Goal: Task Accomplishment & Management: Use online tool/utility

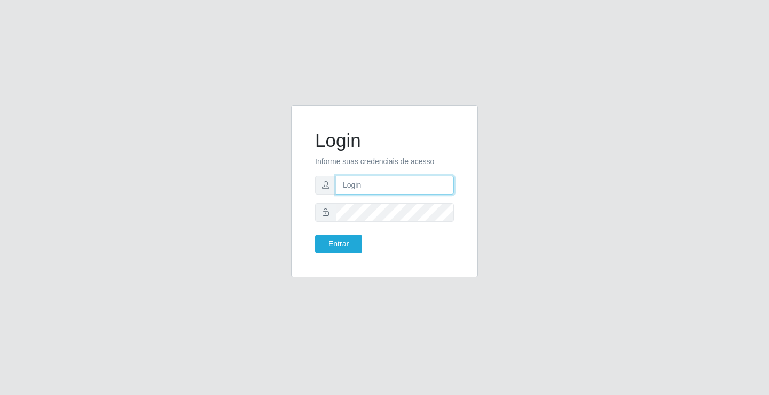
click at [355, 176] on input "text" at bounding box center [395, 185] width 118 height 19
type input "zivaneide@ideal"
click at [315, 234] on button "Entrar" at bounding box center [338, 243] width 47 height 19
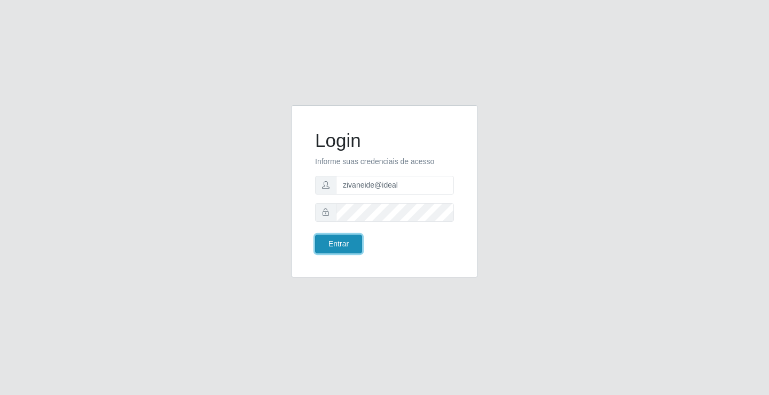
click at [343, 246] on button "Entrar" at bounding box center [338, 243] width 47 height 19
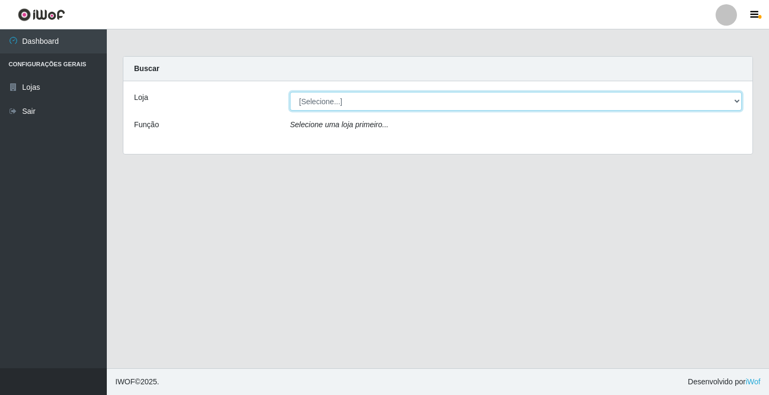
click at [736, 100] on select "[Selecione...] Ideal - Conceição" at bounding box center [516, 101] width 452 height 19
select select "231"
click at [290, 92] on select "[Selecione...] Ideal - Conceição" at bounding box center [516, 101] width 452 height 19
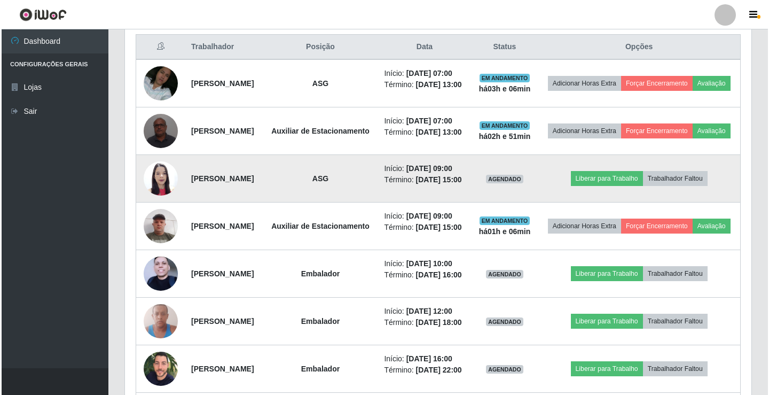
scroll to position [427, 0]
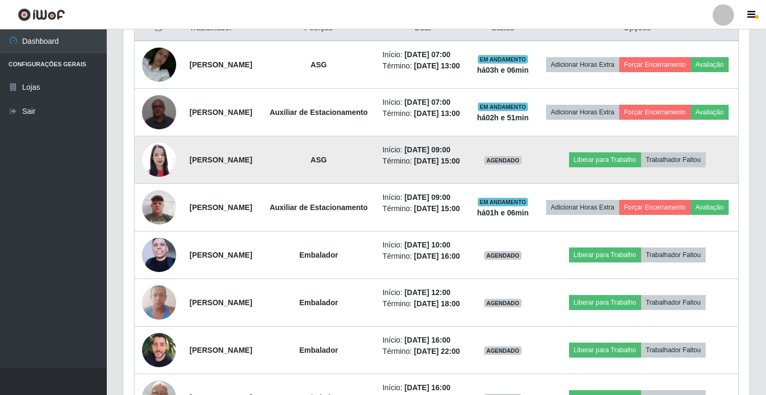
click at [163, 182] on img at bounding box center [159, 159] width 34 height 45
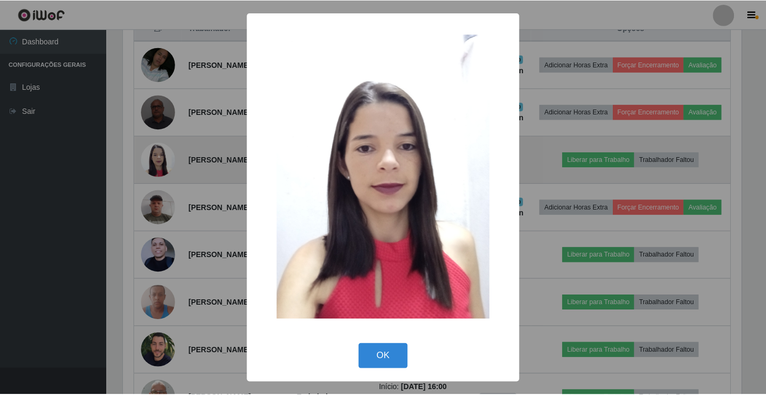
scroll to position [222, 621]
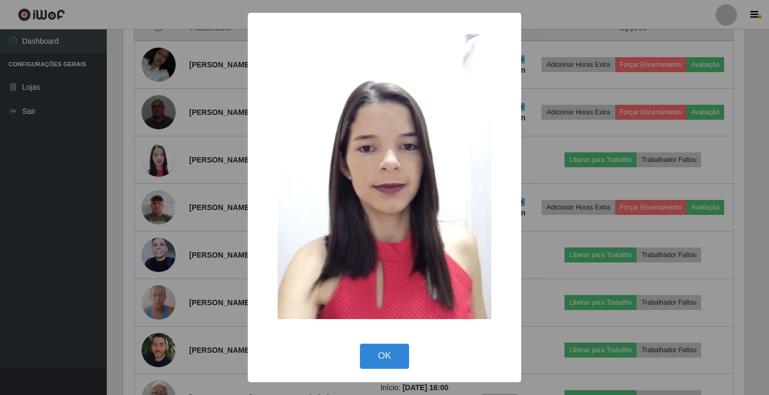
click at [201, 182] on div "× OK Cancel" at bounding box center [384, 197] width 769 height 395
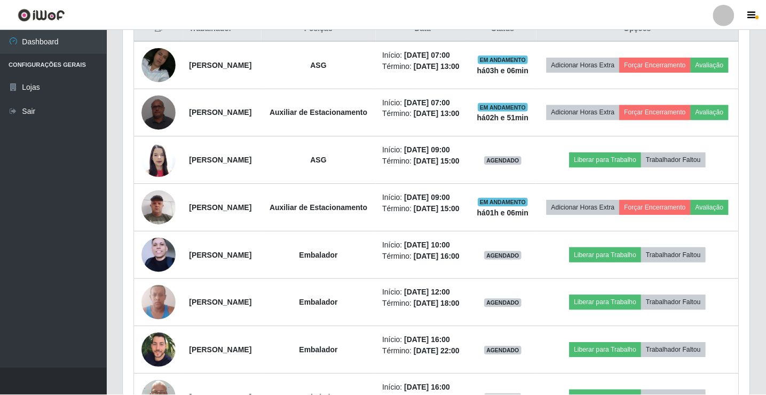
scroll to position [222, 626]
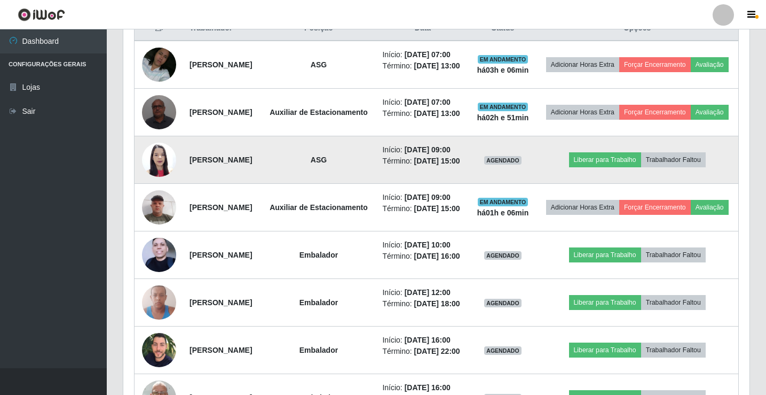
click at [164, 182] on img at bounding box center [159, 159] width 34 height 45
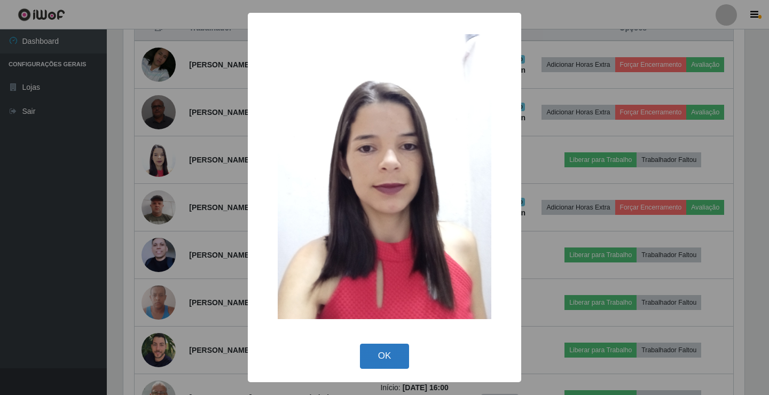
click at [367, 349] on button "OK" at bounding box center [385, 355] width 50 height 25
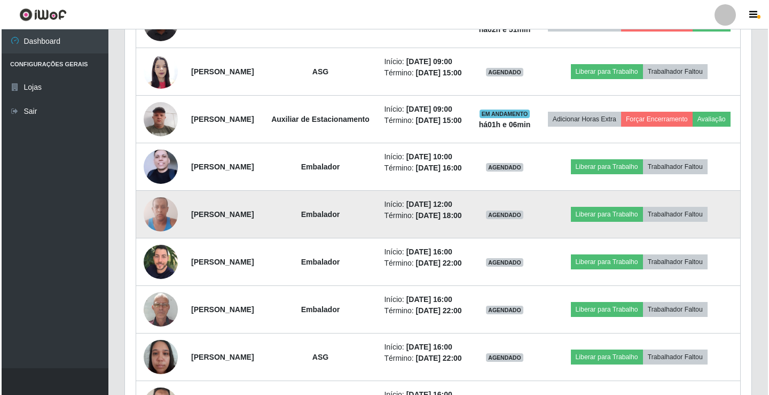
scroll to position [534, 0]
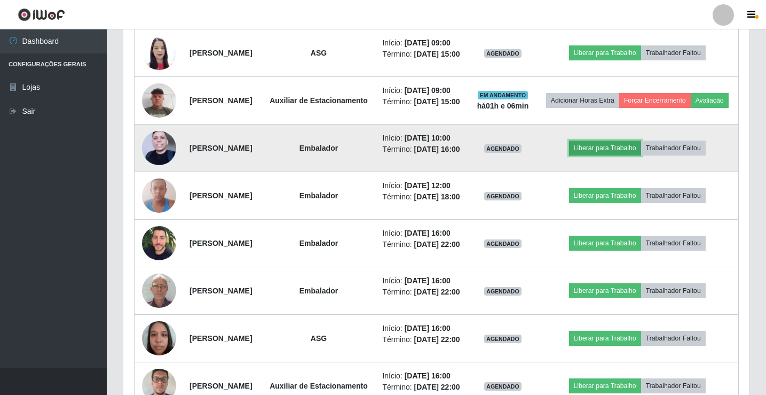
click at [614, 155] on button "Liberar para Trabalho" at bounding box center [605, 147] width 72 height 15
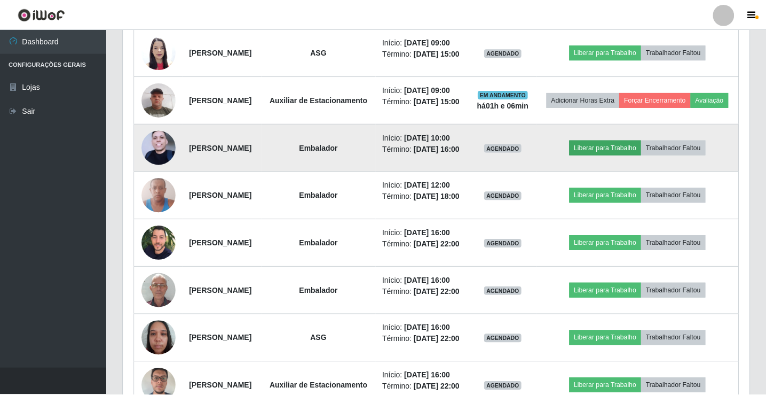
scroll to position [222, 621]
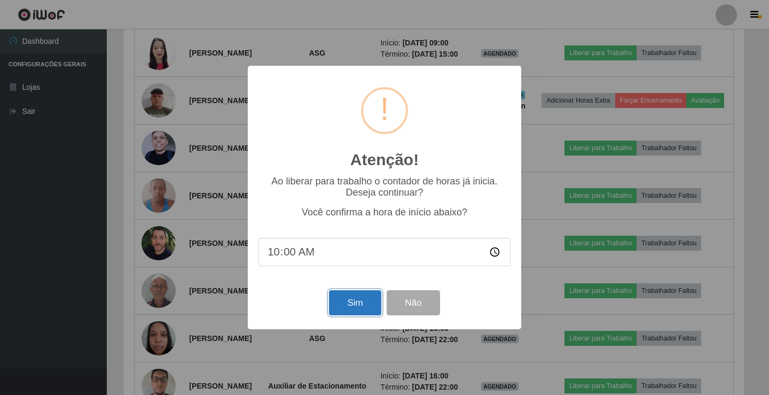
click at [341, 309] on button "Sim" at bounding box center [355, 302] width 52 height 25
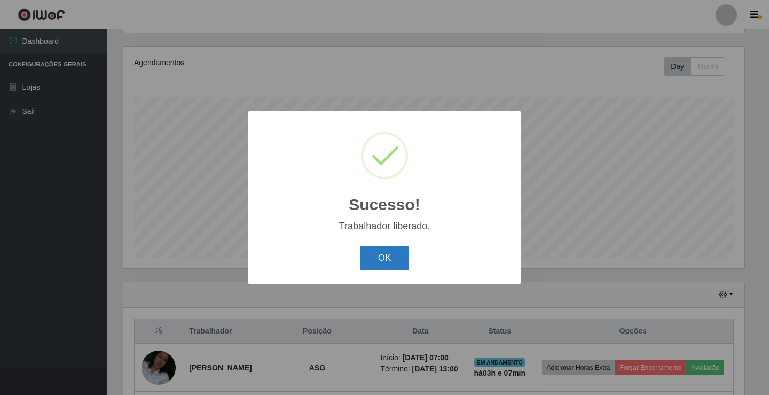
click at [377, 258] on button "OK" at bounding box center [385, 258] width 50 height 25
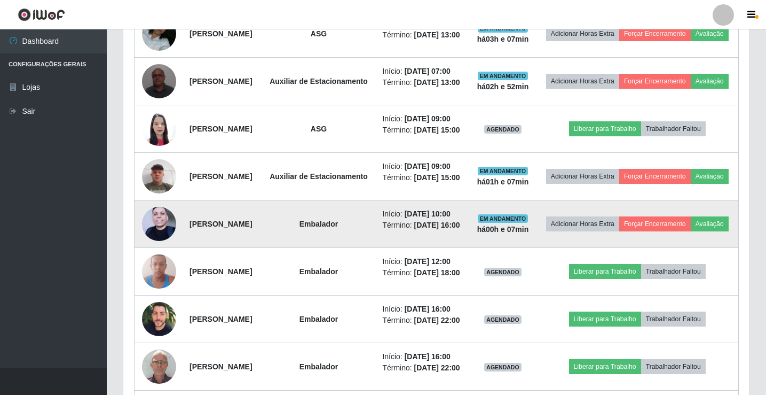
scroll to position [391, 0]
